Goal: Check status

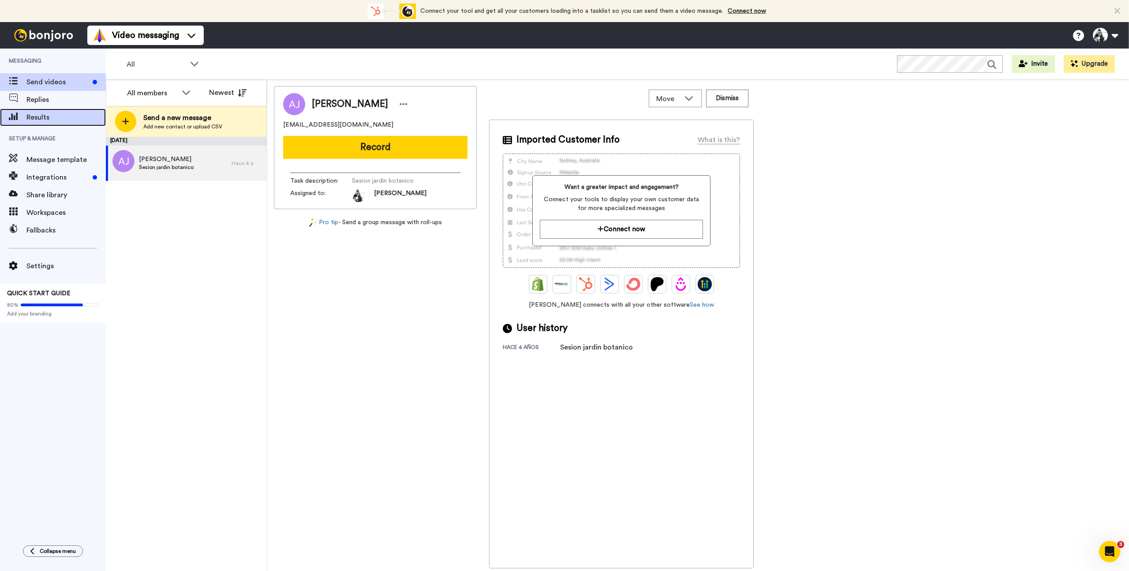
click at [34, 114] on span "Results" at bounding box center [65, 117] width 79 height 11
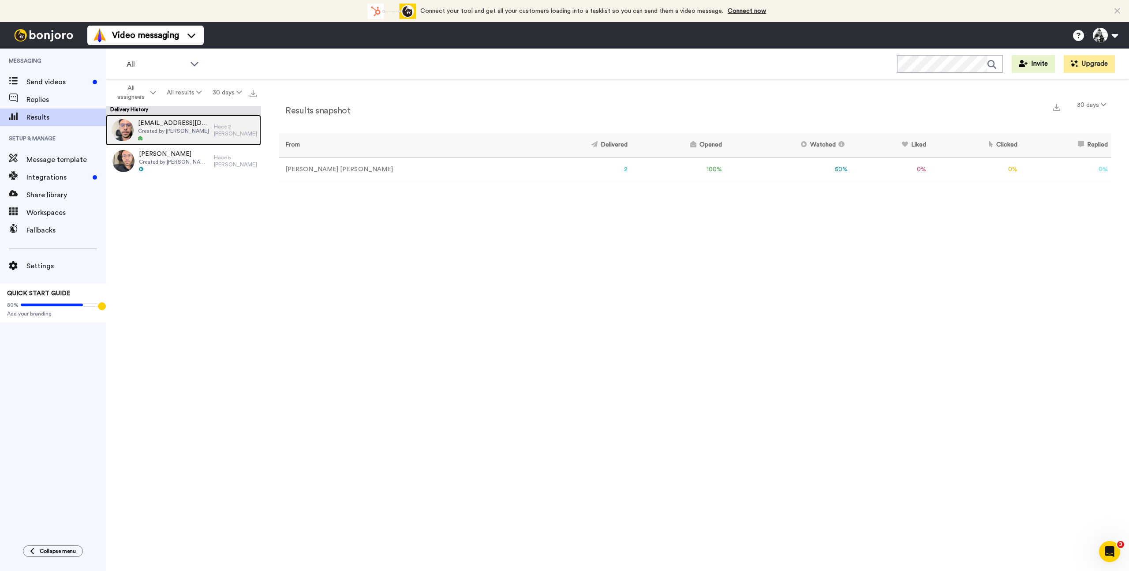
click at [184, 127] on span "[EMAIL_ADDRESS][DOMAIN_NAME]" at bounding box center [173, 123] width 71 height 9
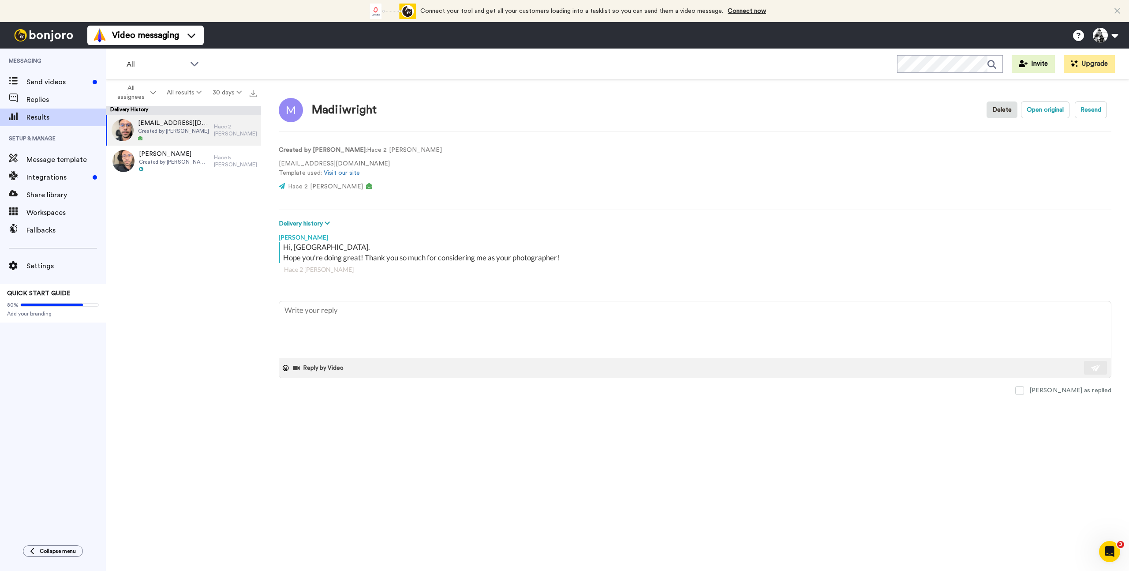
type textarea "x"
